Goal: Obtain resource: Download file/media

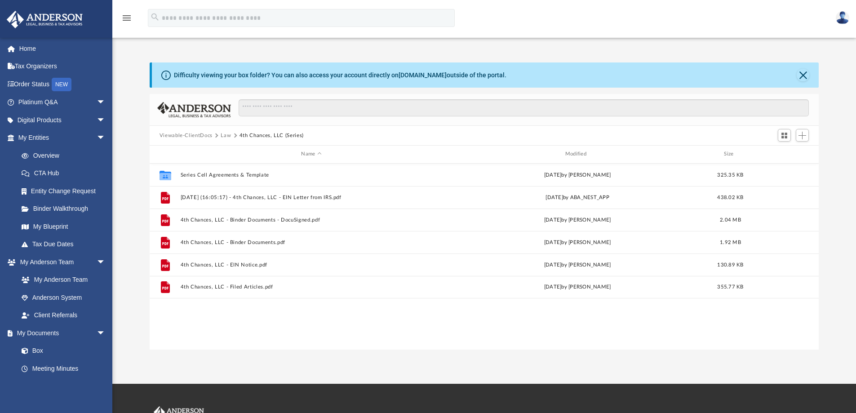
scroll to position [198, 662]
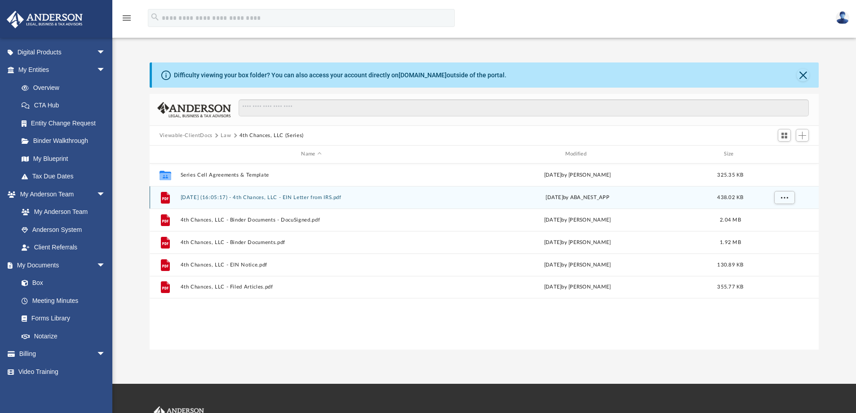
click at [310, 199] on button "2025.09.25 (16:05:17) - 4th Chances, LLC - EIN Letter from IRS.pdf" at bounding box center [311, 198] width 262 height 6
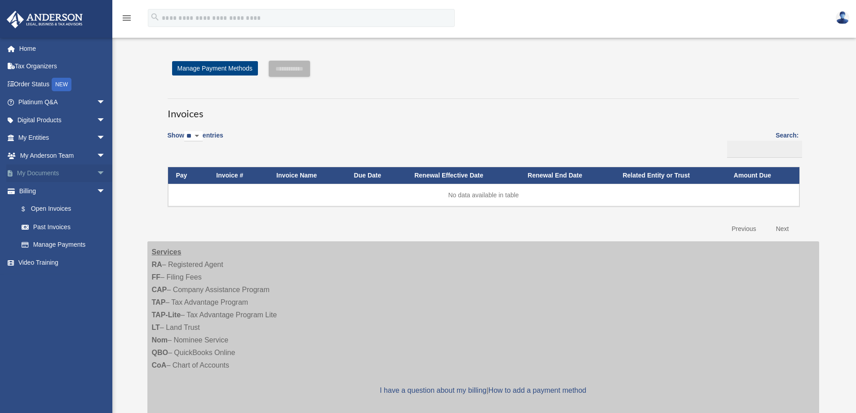
click at [36, 170] on link "My Documents arrow_drop_down" at bounding box center [62, 173] width 113 height 18
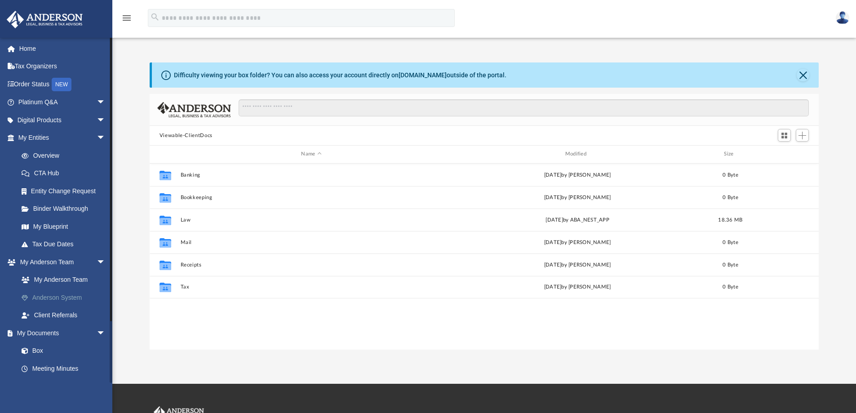
scroll to position [198, 662]
click at [52, 351] on link "Box" at bounding box center [66, 351] width 107 height 18
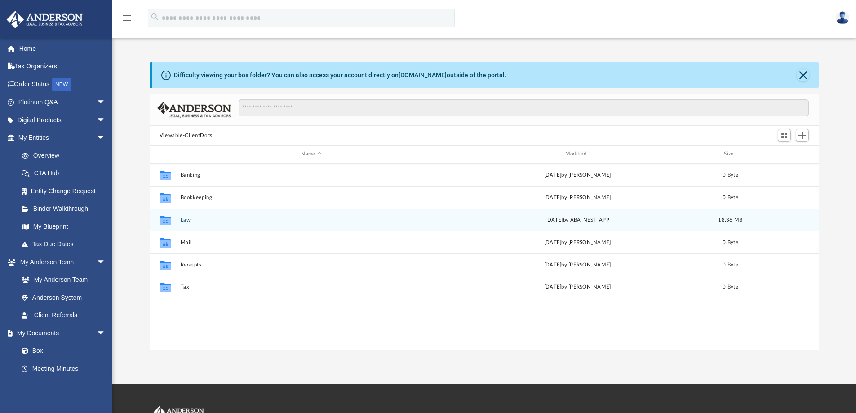
click at [263, 219] on button "Law" at bounding box center [311, 220] width 262 height 6
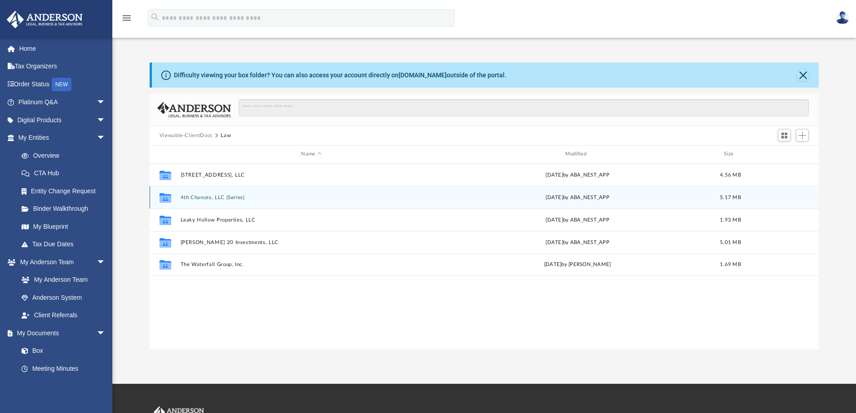
click at [267, 200] on button "4th Chances, LLC (Series)" at bounding box center [311, 198] width 262 height 6
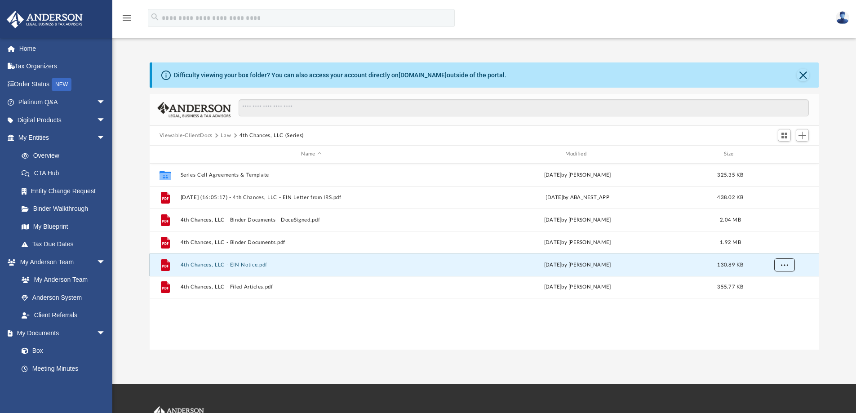
click at [790, 265] on button "More options" at bounding box center [784, 264] width 21 height 13
click at [482, 268] on div "Mon Sep 15 2025 by Morgan Winkler" at bounding box center [577, 265] width 262 height 8
click at [182, 263] on button "4th Chances, LLC - EIN Notice.pdf" at bounding box center [311, 265] width 262 height 6
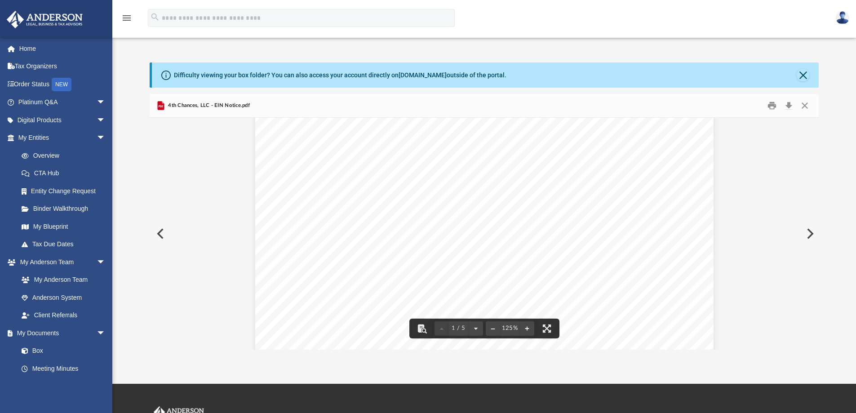
scroll to position [0, 0]
click at [160, 237] on button "Preview" at bounding box center [160, 233] width 20 height 25
click at [159, 234] on button "Preview" at bounding box center [160, 233] width 20 height 25
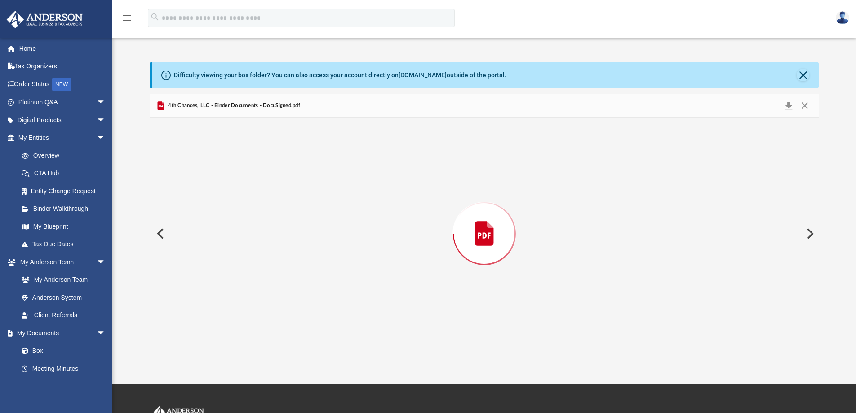
click at [159, 234] on button "Preview" at bounding box center [160, 233] width 20 height 25
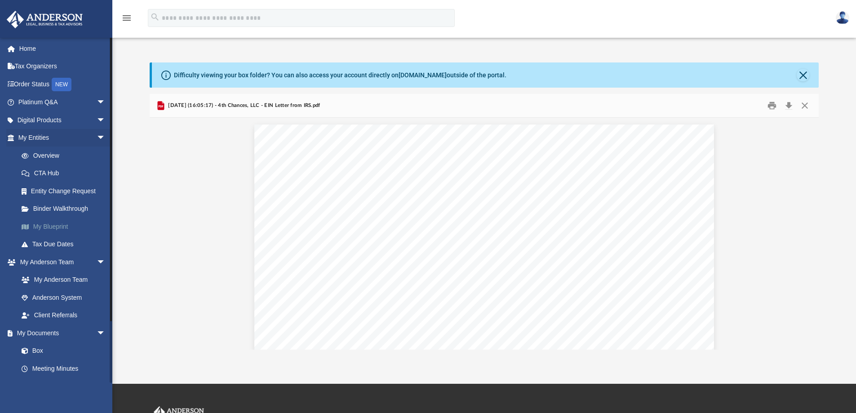
click at [61, 227] on link "My Blueprint" at bounding box center [66, 227] width 107 height 18
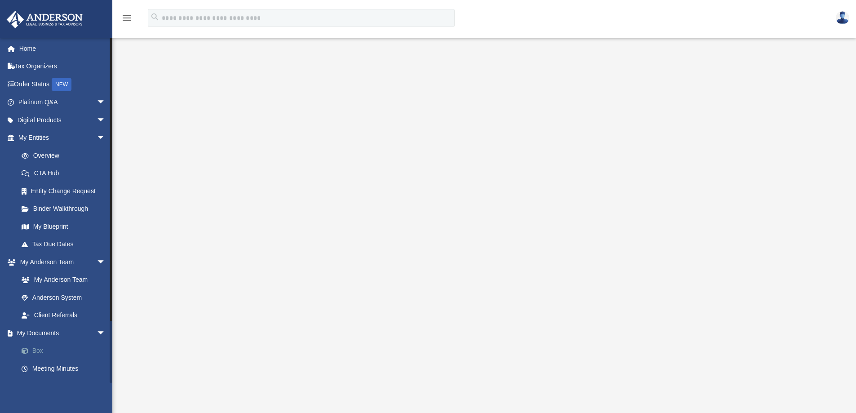
click at [43, 349] on link "Box" at bounding box center [66, 351] width 107 height 18
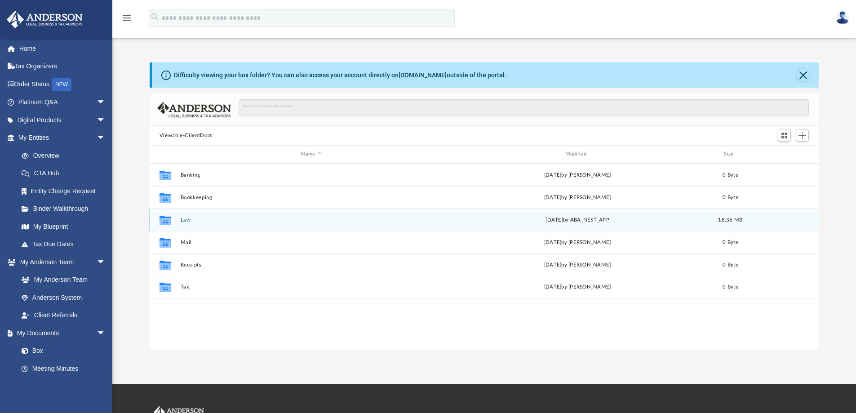
scroll to position [198, 662]
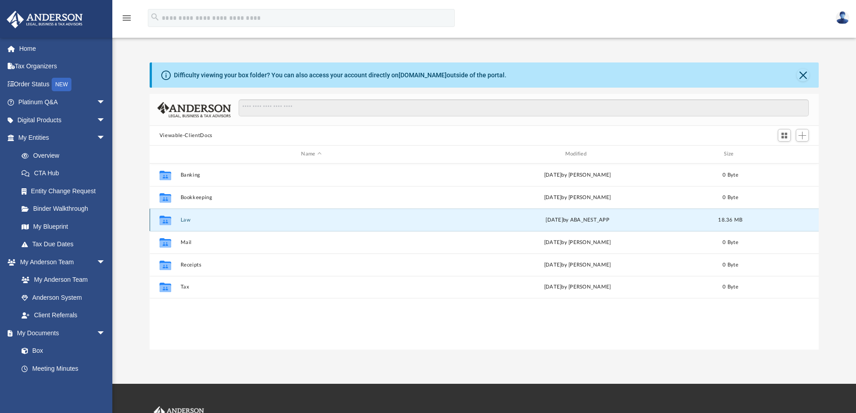
click at [186, 221] on button "Law" at bounding box center [311, 220] width 262 height 6
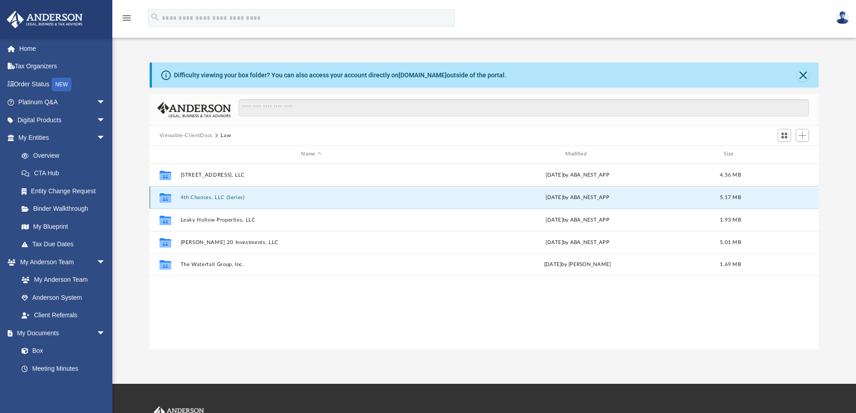
click at [207, 198] on button "4th Chances, LLC (Series)" at bounding box center [311, 198] width 262 height 6
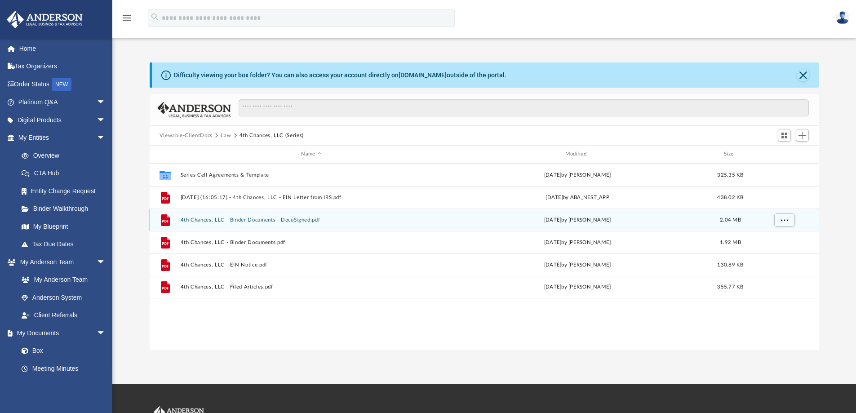
click at [226, 222] on button "4th Chances, LLC - Binder Documents - DocuSigned.pdf" at bounding box center [311, 220] width 262 height 6
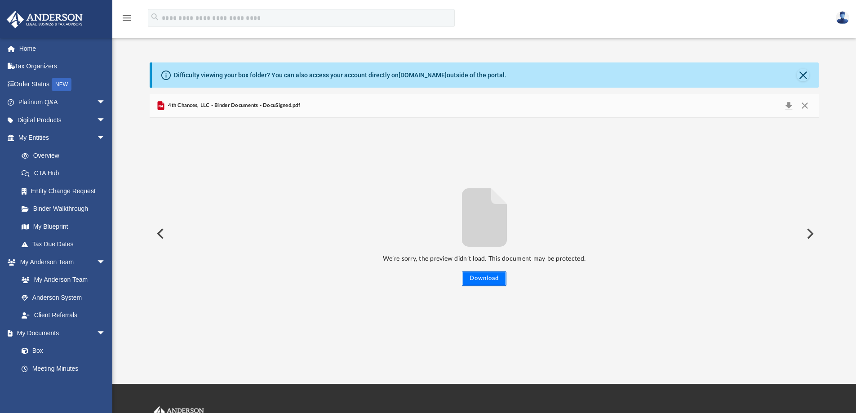
click at [467, 278] on button "Download" at bounding box center [484, 278] width 44 height 14
click at [296, 105] on span "4th Chances, LLC - Binder Documents - DocuSigned.pdf" at bounding box center [233, 106] width 134 height 8
click at [807, 236] on button "Preview" at bounding box center [810, 233] width 20 height 25
click at [160, 230] on button "Preview" at bounding box center [160, 233] width 20 height 25
click at [41, 350] on link "Box" at bounding box center [66, 351] width 107 height 18
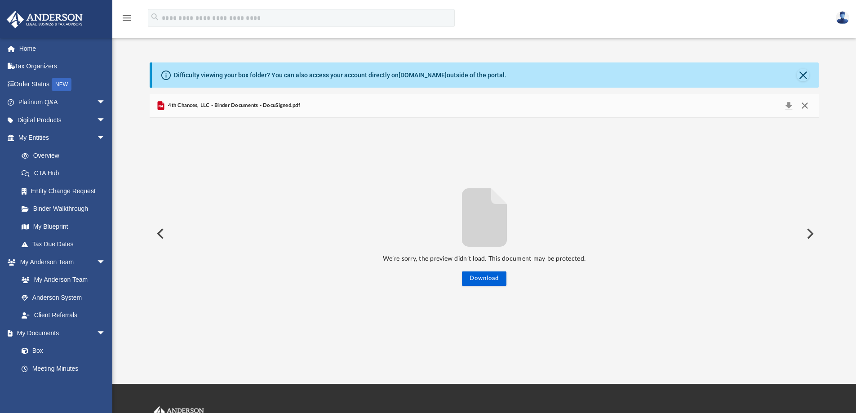
click at [806, 104] on button "Close" at bounding box center [805, 105] width 16 height 13
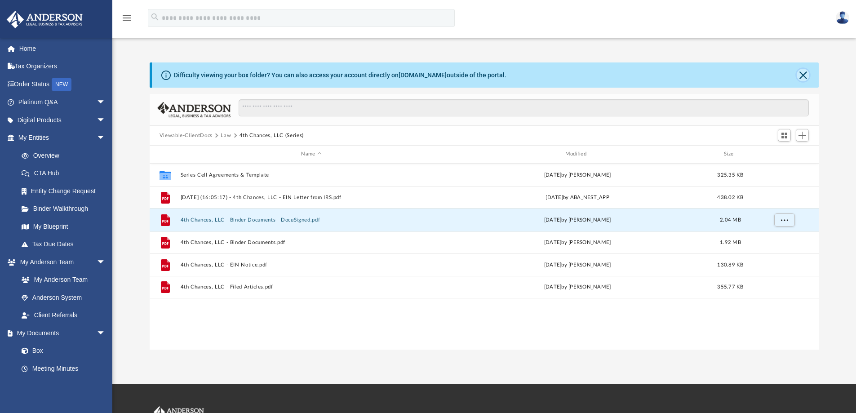
click at [800, 72] on button "Close" at bounding box center [803, 75] width 13 height 13
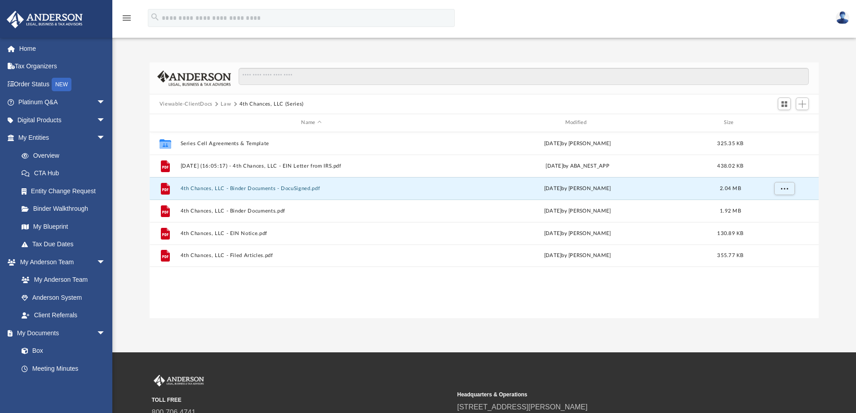
click at [227, 105] on button "Law" at bounding box center [226, 104] width 10 height 8
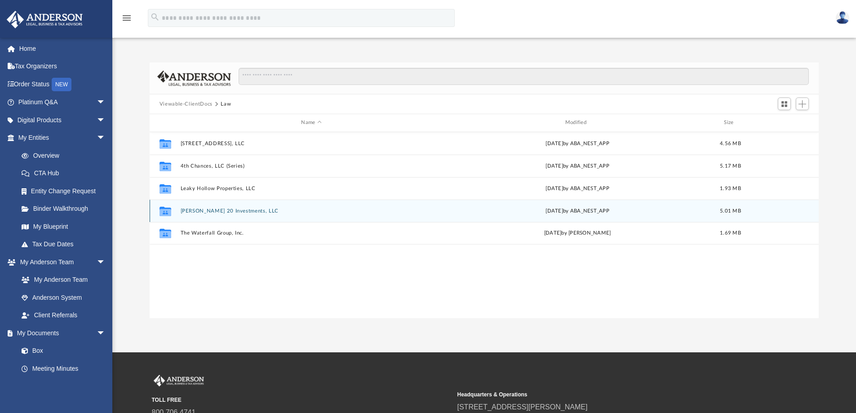
click at [208, 210] on button "Matthew 20 Investments, LLC" at bounding box center [311, 211] width 262 height 6
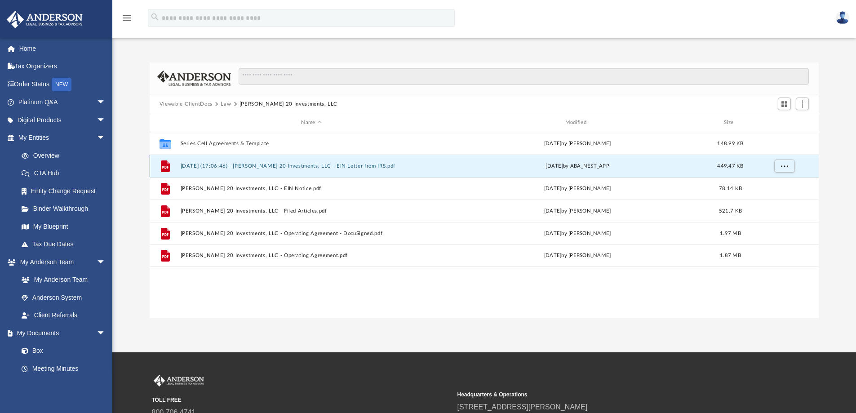
click at [284, 164] on button "2025.08.20 (17:06:46) - Matthew 20 Investments, LLC - EIN Letter from IRS.pdf" at bounding box center [311, 166] width 262 height 6
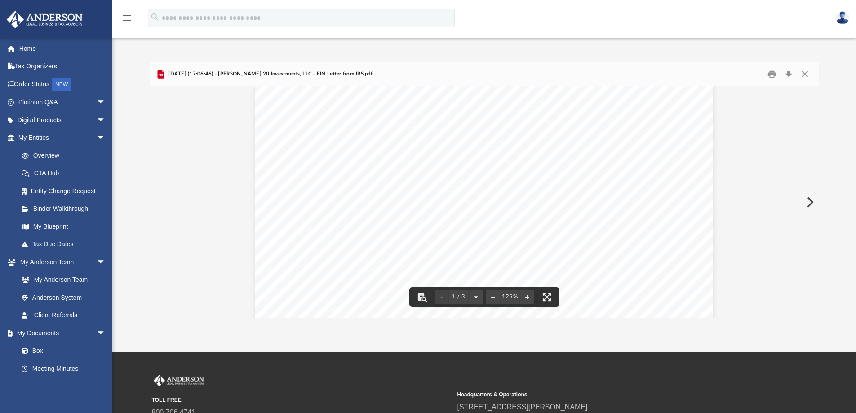
scroll to position [0, 0]
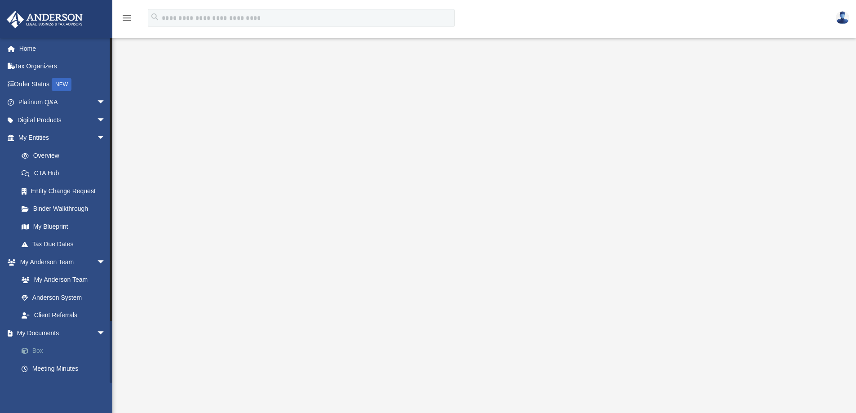
click at [49, 351] on link "Box" at bounding box center [66, 351] width 107 height 18
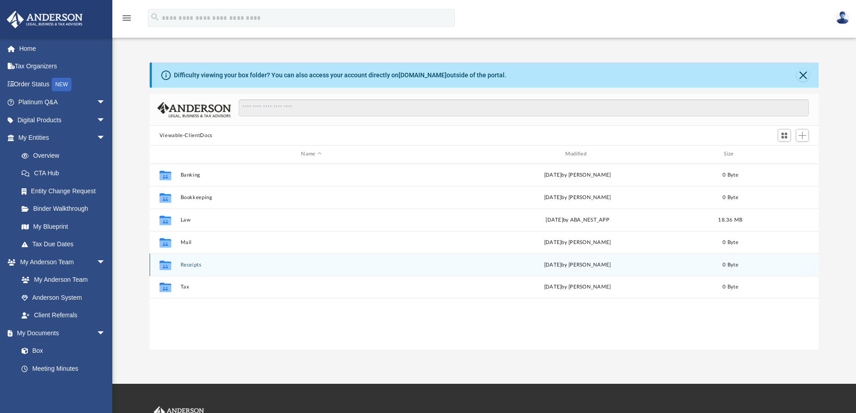
scroll to position [198, 662]
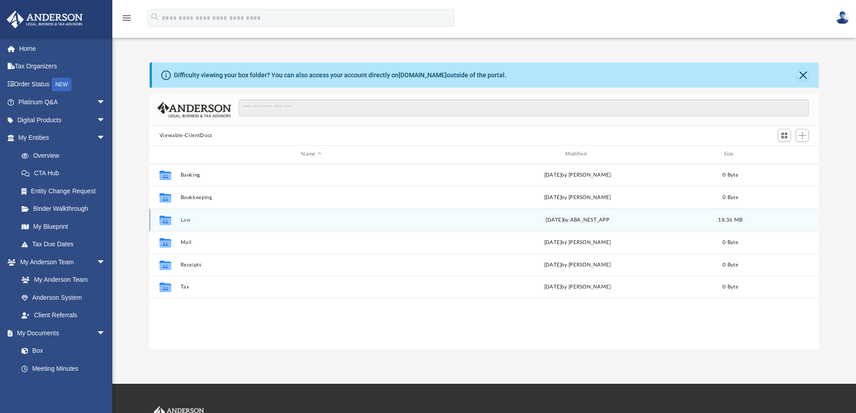
click at [244, 222] on button "Law" at bounding box center [311, 220] width 262 height 6
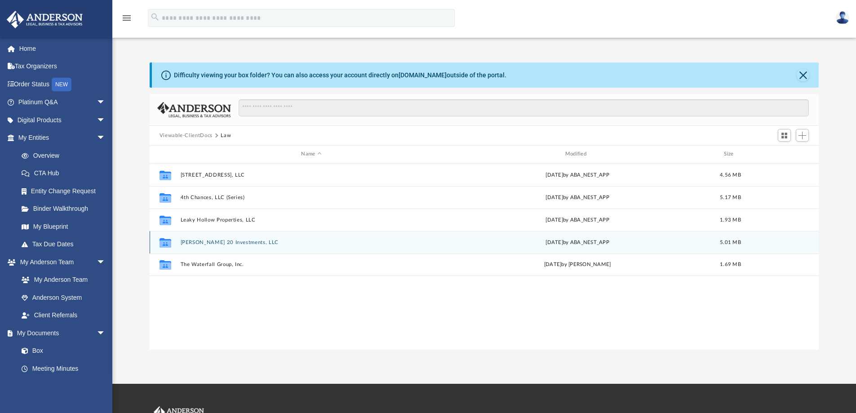
click at [227, 242] on button "Matthew 20 Investments, LLC" at bounding box center [311, 243] width 262 height 6
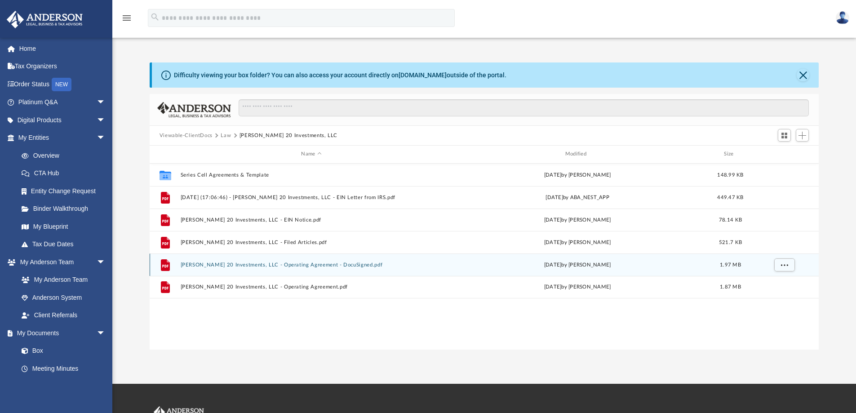
click at [251, 267] on button "Matthew 20 Investments, LLC - Operating Agreement - DocuSigned.pdf" at bounding box center [311, 265] width 262 height 6
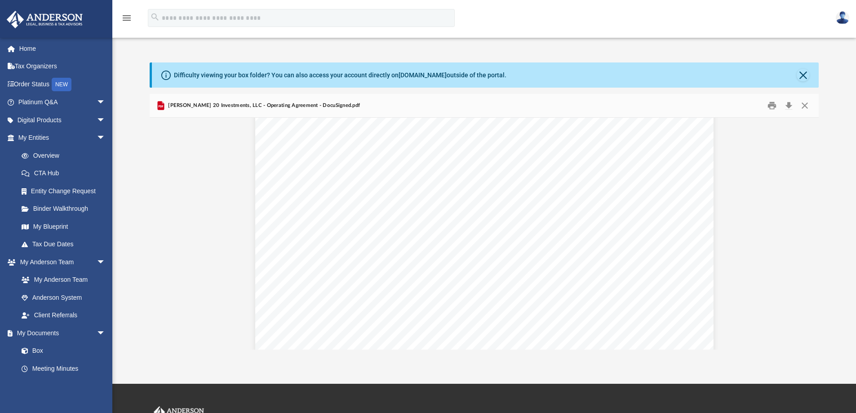
scroll to position [5438, 0]
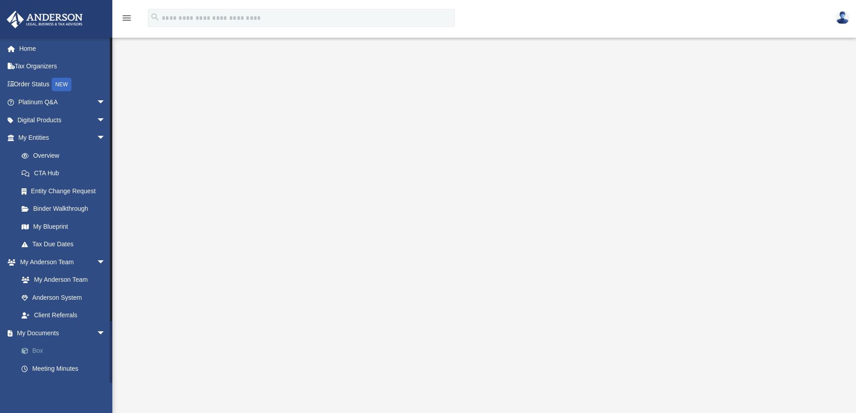
click at [38, 353] on link "Box" at bounding box center [66, 351] width 107 height 18
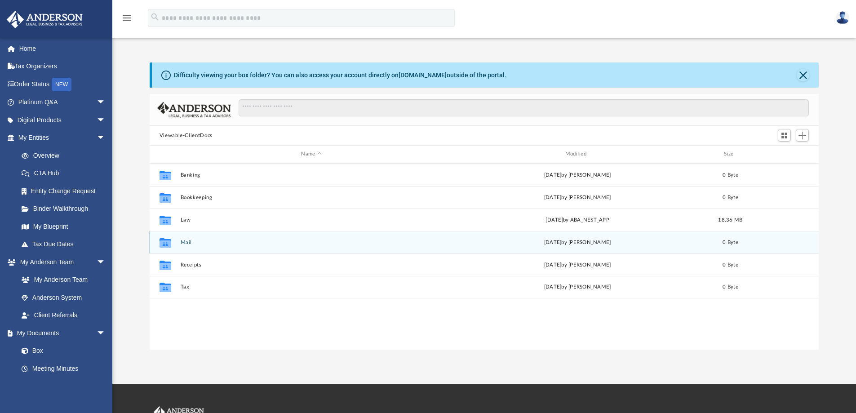
scroll to position [198, 662]
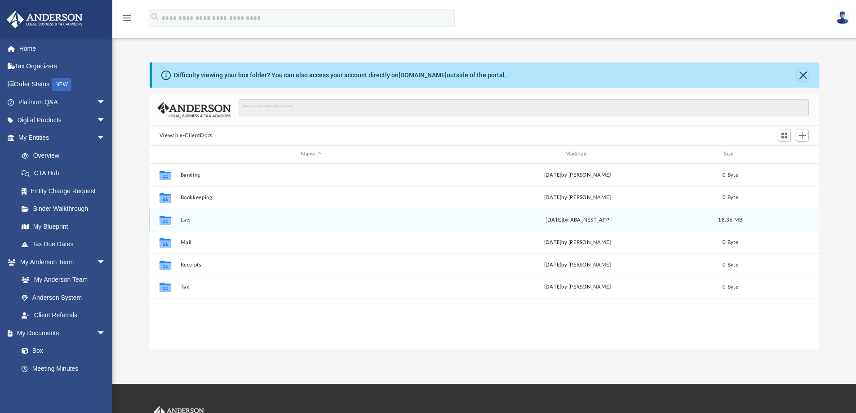
click at [205, 226] on div "Collaborated Folder Law Thu Sep 25 2025 by ABA_NEST_APP 18.36 MB" at bounding box center [485, 220] width 670 height 22
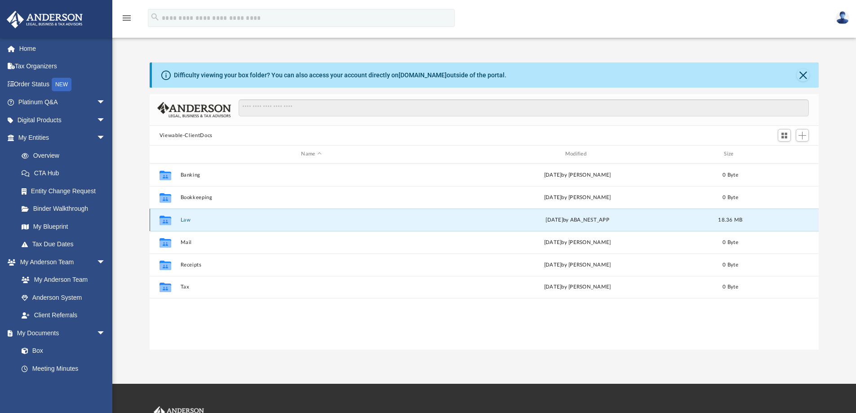
click at [182, 222] on button "Law" at bounding box center [311, 220] width 262 height 6
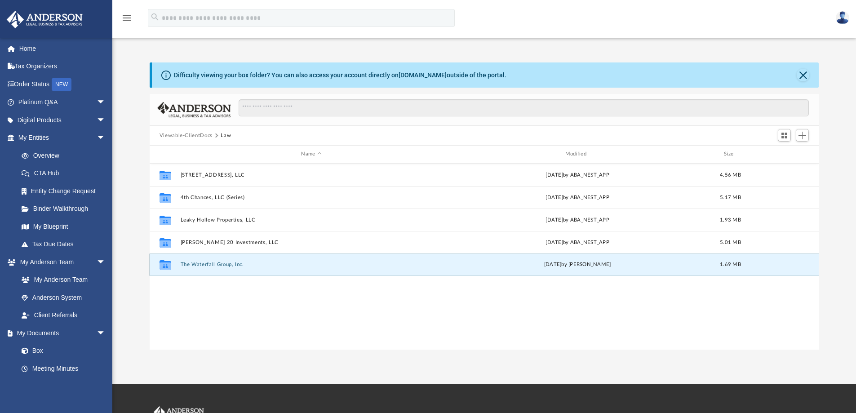
click at [231, 264] on button "The Waterfall Group, Inc." at bounding box center [311, 265] width 262 height 6
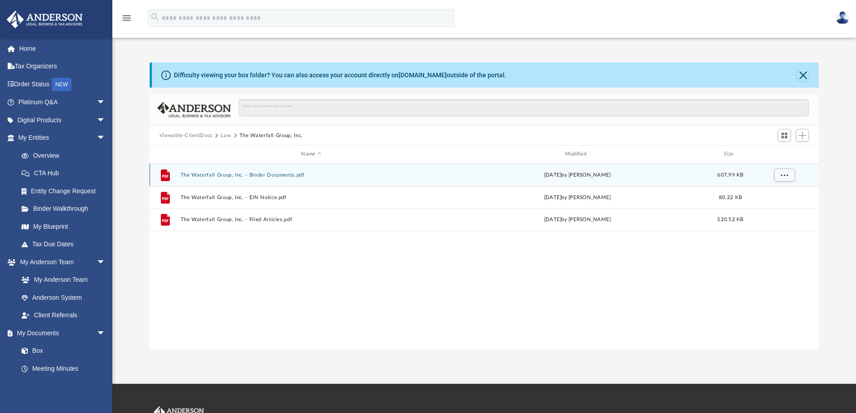
click at [270, 173] on button "The Waterfall Group, Inc. - Binder Documents.pdf" at bounding box center [311, 175] width 262 height 6
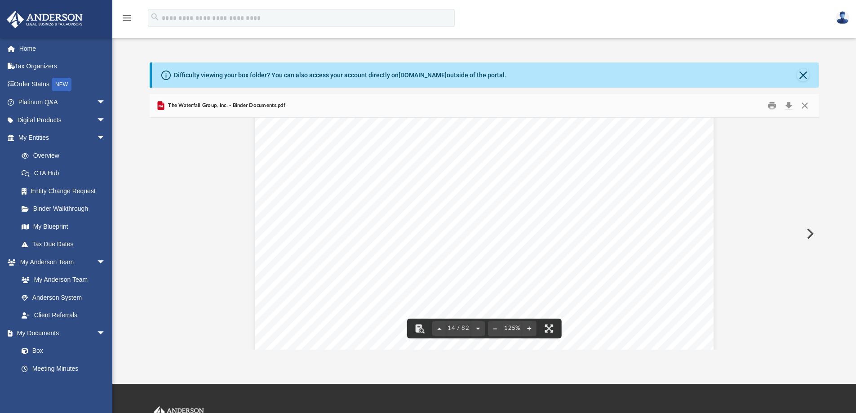
scroll to position [8315, 0]
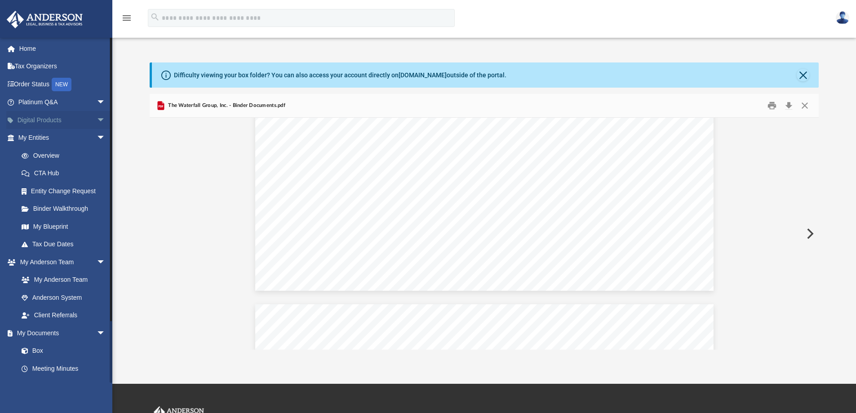
click at [71, 123] on link "Digital Products arrow_drop_down" at bounding box center [62, 120] width 113 height 18
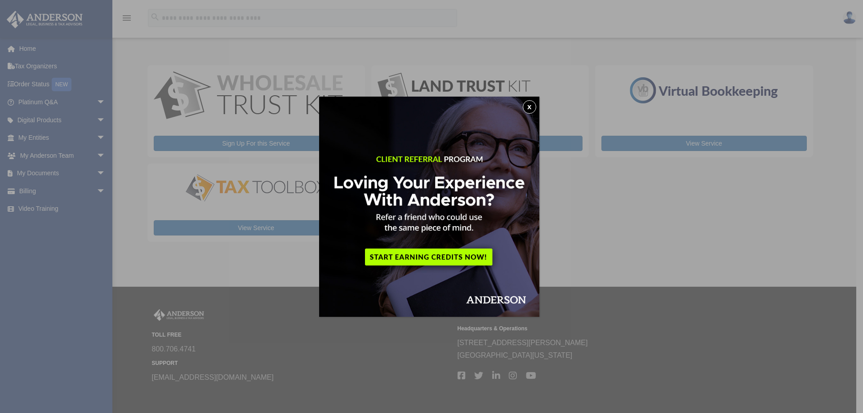
click at [529, 106] on button "x" at bounding box center [529, 106] width 13 height 13
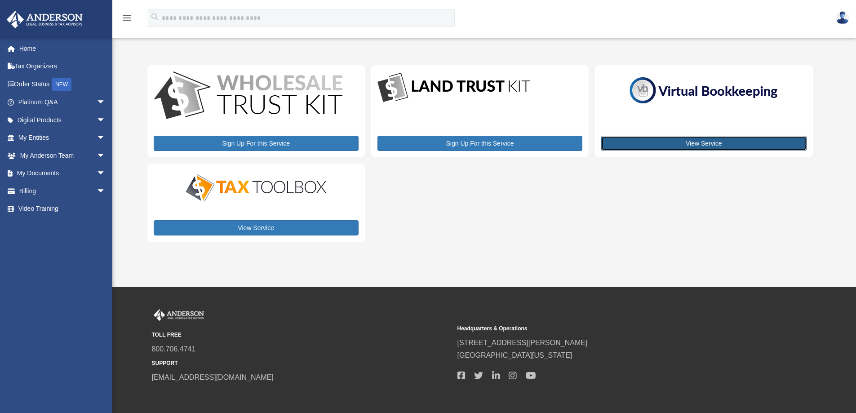
click at [719, 145] on link "View Service" at bounding box center [703, 143] width 205 height 15
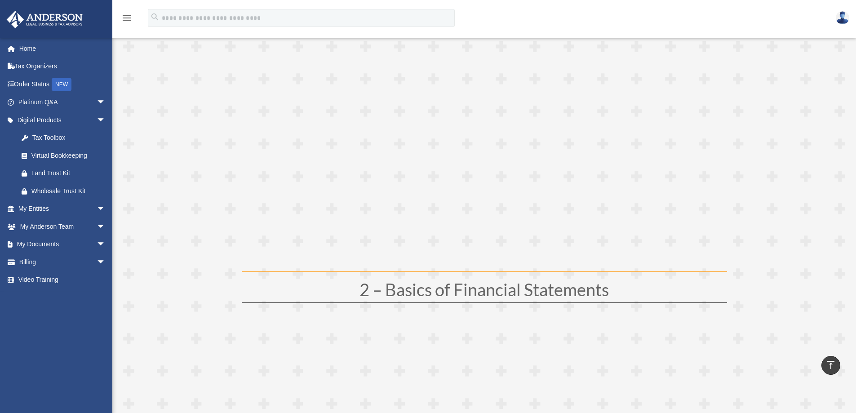
scroll to position [135, 0]
